Goal: Information Seeking & Learning: Learn about a topic

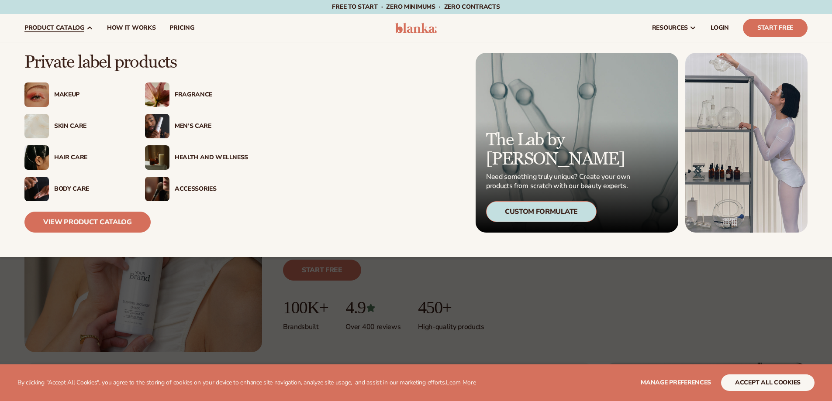
click at [64, 27] on span "product catalog" at bounding box center [54, 27] width 60 height 7
click at [72, 223] on link "View Product Catalog" at bounding box center [87, 222] width 126 height 21
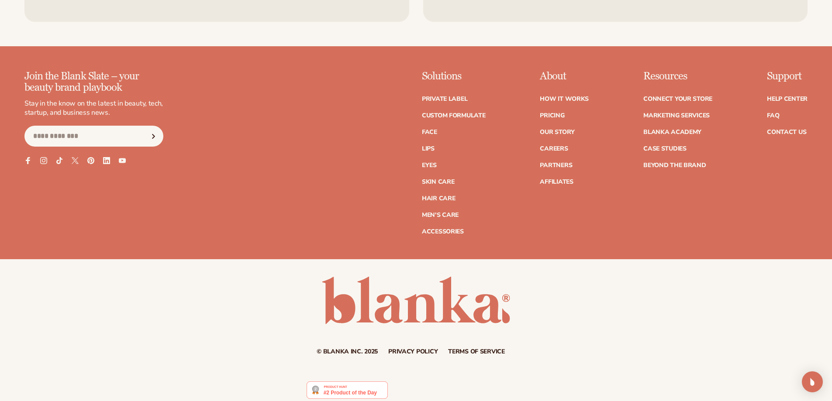
scroll to position [1723, 0]
